Goal: Information Seeking & Learning: Learn about a topic

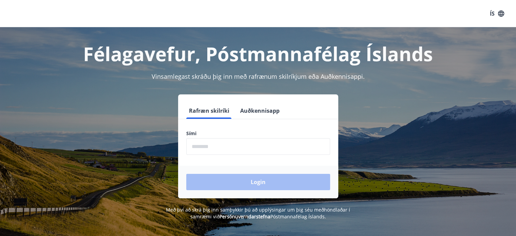
click at [266, 149] on input "phone" at bounding box center [258, 146] width 144 height 17
type input "********"
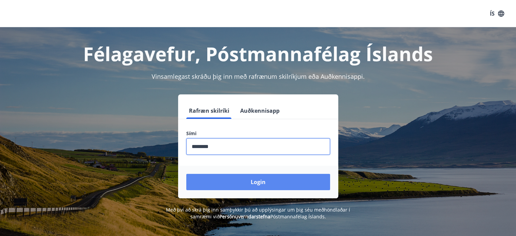
click at [253, 184] on button "Login" at bounding box center [258, 182] width 144 height 16
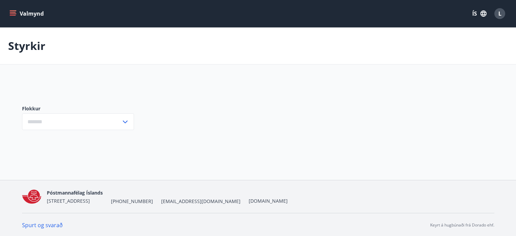
type input "***"
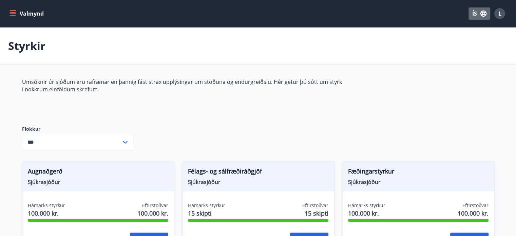
click at [474, 13] on button "ÍS" at bounding box center [480, 13] width 22 height 12
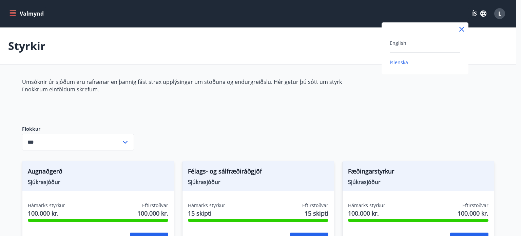
click at [409, 45] on div "English" at bounding box center [425, 43] width 71 height 8
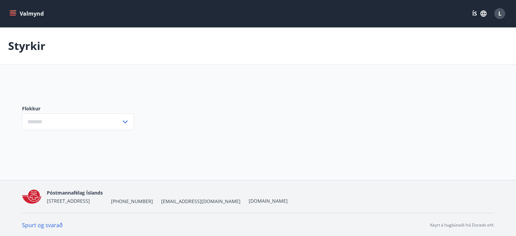
type input "***"
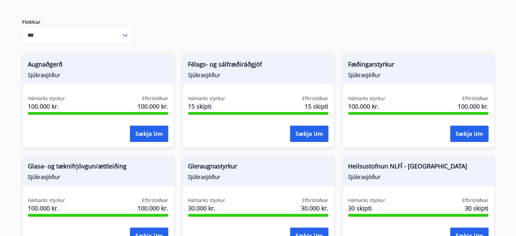
scroll to position [238, 0]
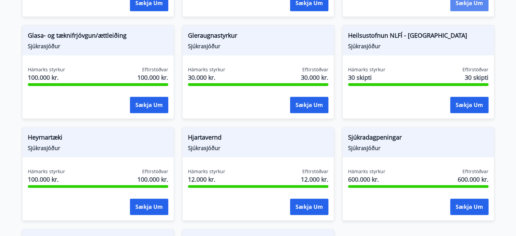
drag, startPoint x: 485, startPoint y: 0, endPoint x: 363, endPoint y: 9, distance: 122.8
click at [363, 9] on div "Sækja um" at bounding box center [418, 3] width 140 height 17
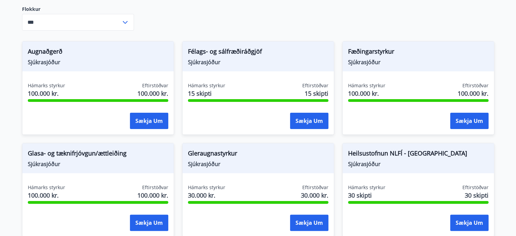
scroll to position [0, 0]
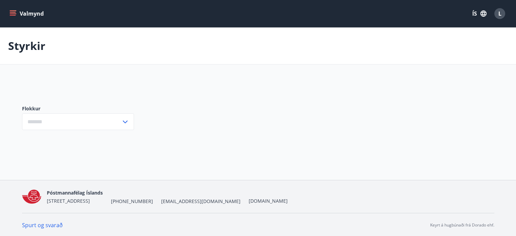
type input "***"
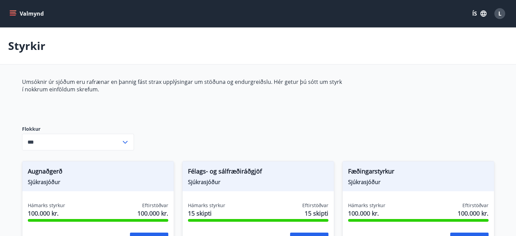
click at [11, 12] on icon "menu" at bounding box center [13, 13] width 7 height 7
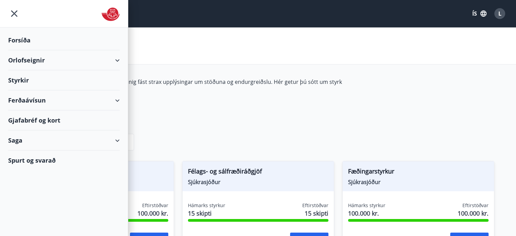
click at [476, 14] on button "ÍS" at bounding box center [480, 13] width 22 height 12
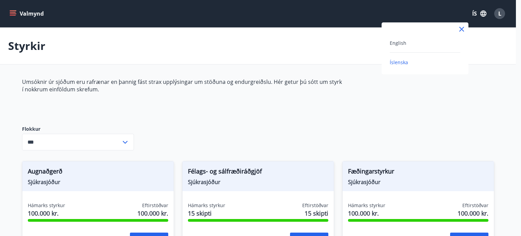
click at [404, 38] on div "English Íslenska" at bounding box center [425, 48] width 87 height 52
click at [403, 42] on span "English" at bounding box center [398, 43] width 17 height 6
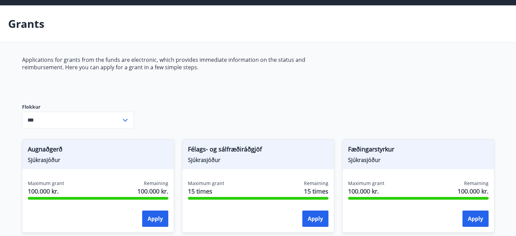
scroll to position [34, 0]
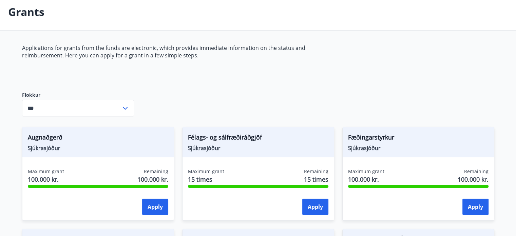
click at [124, 109] on icon at bounding box center [125, 108] width 8 height 8
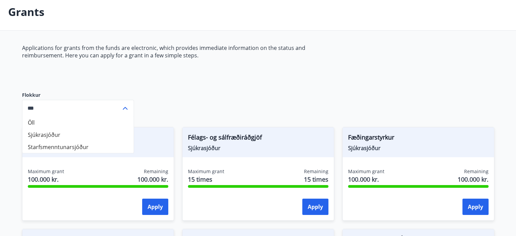
click at [124, 109] on icon at bounding box center [125, 108] width 8 height 8
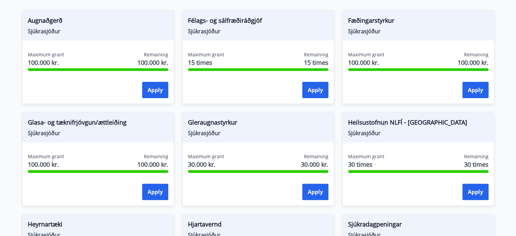
scroll to position [0, 0]
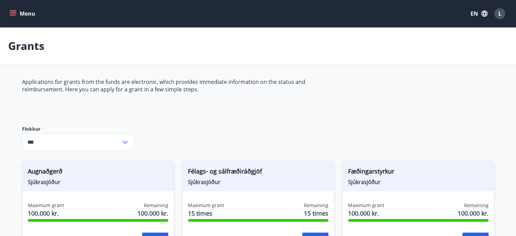
click at [498, 59] on div "Grants" at bounding box center [258, 45] width 516 height 37
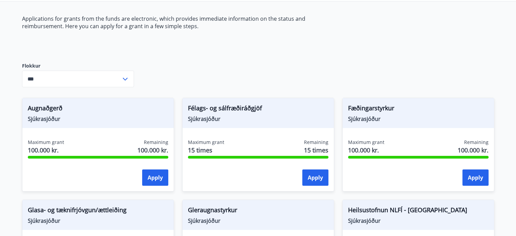
scroll to position [34, 0]
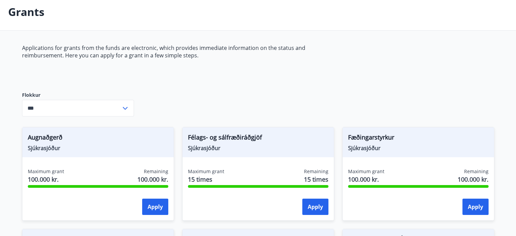
drag, startPoint x: 423, startPoint y: 89, endPoint x: 238, endPoint y: 93, distance: 185.3
drag, startPoint x: 238, startPoint y: 93, endPoint x: 422, endPoint y: 78, distance: 185.2
drag, startPoint x: 485, startPoint y: 1, endPoint x: 334, endPoint y: 47, distance: 157.3
click at [334, 47] on p "Applications for grants from the funds are electronic, which provides immediate…" at bounding box center [182, 51] width 320 height 15
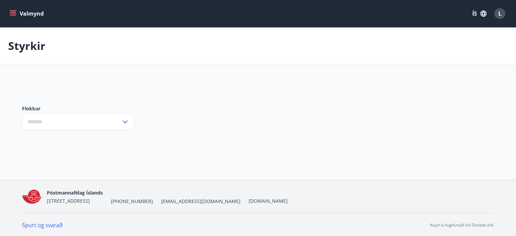
type input "***"
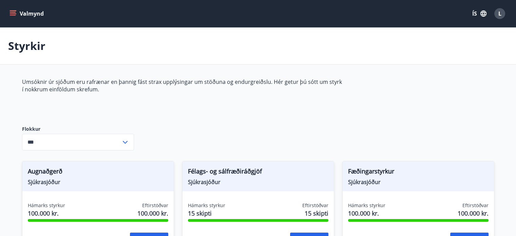
click at [14, 16] on icon "menu" at bounding box center [13, 13] width 7 height 7
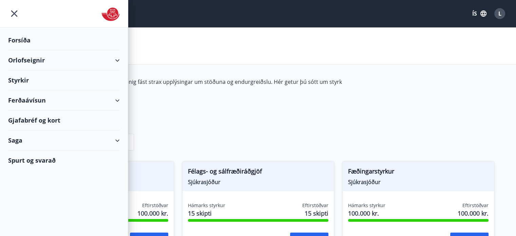
click at [111, 18] on img at bounding box center [110, 14] width 18 height 14
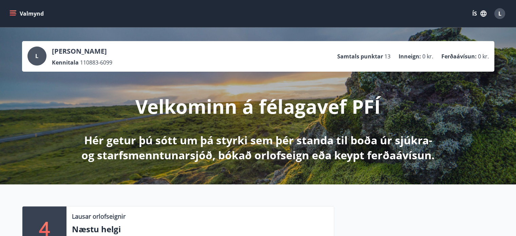
click at [13, 13] on icon "menu" at bounding box center [13, 13] width 7 height 7
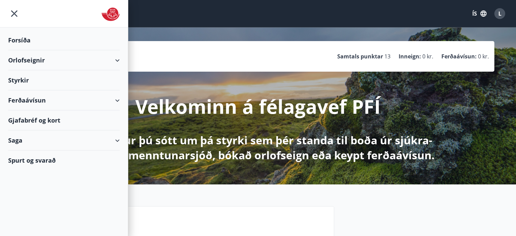
click at [270, 108] on p "Velkominn á félagavef PFÍ" at bounding box center [257, 106] width 245 height 26
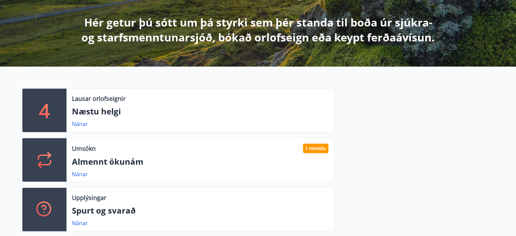
scroll to position [44, 0]
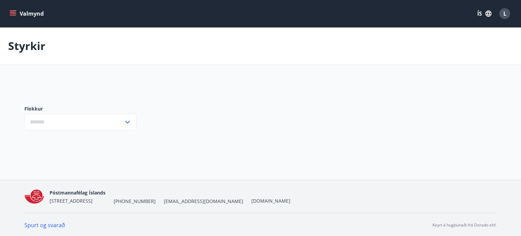
type input "***"
